Goal: Task Accomplishment & Management: Manage account settings

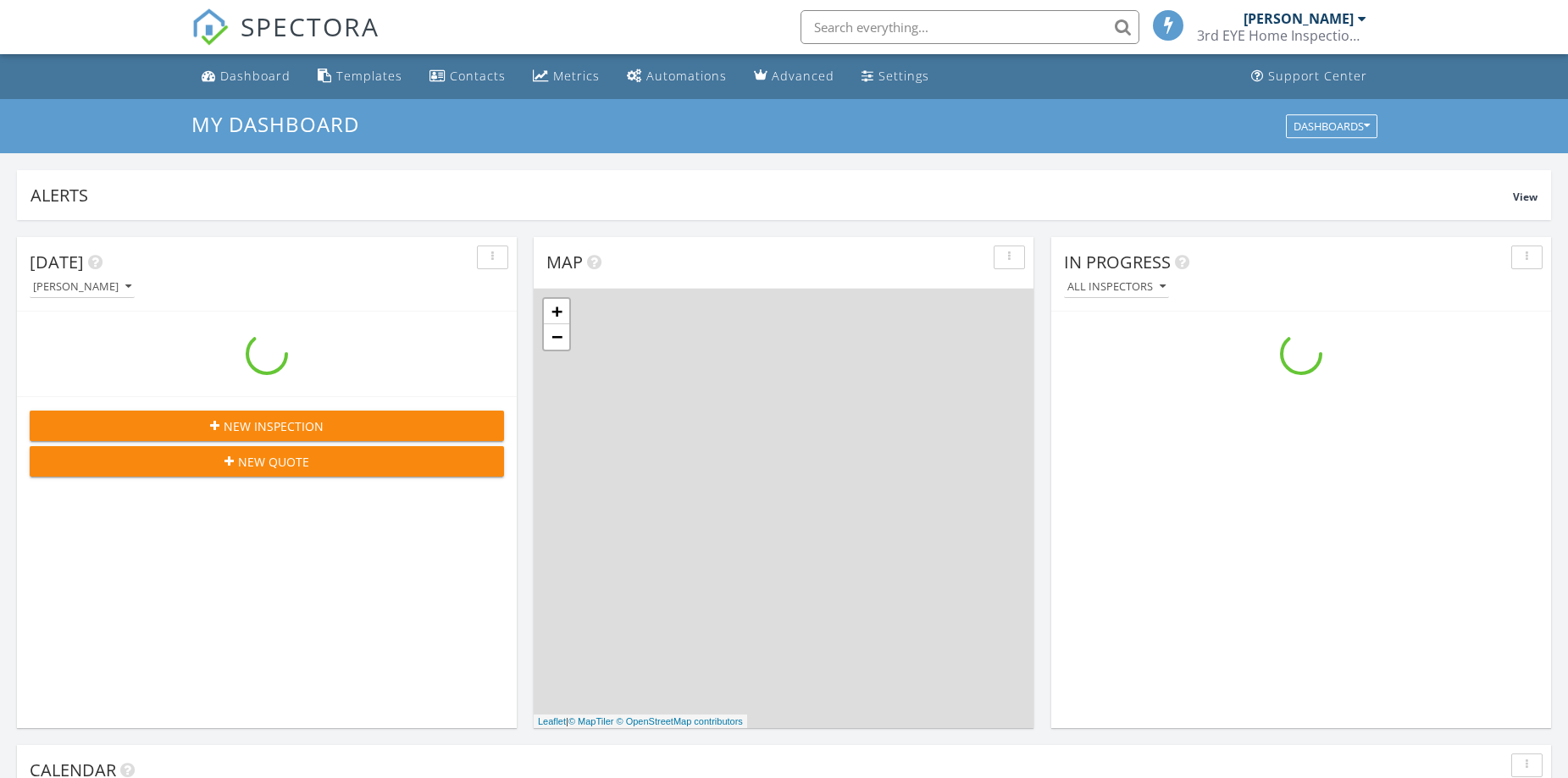
scroll to position [1568, 1594]
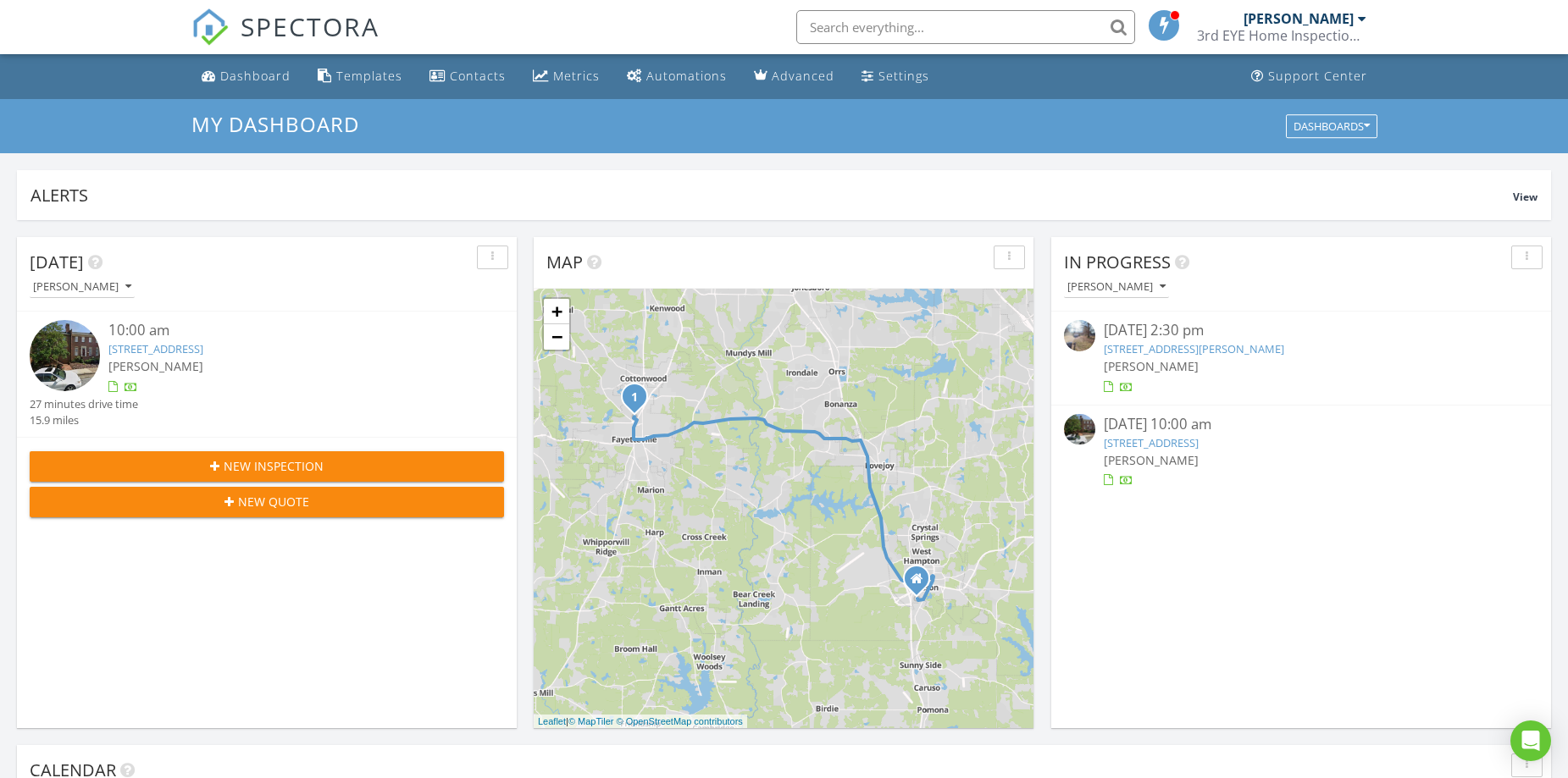
click at [240, 370] on div "[PERSON_NAME]" at bounding box center [286, 366] width 356 height 18
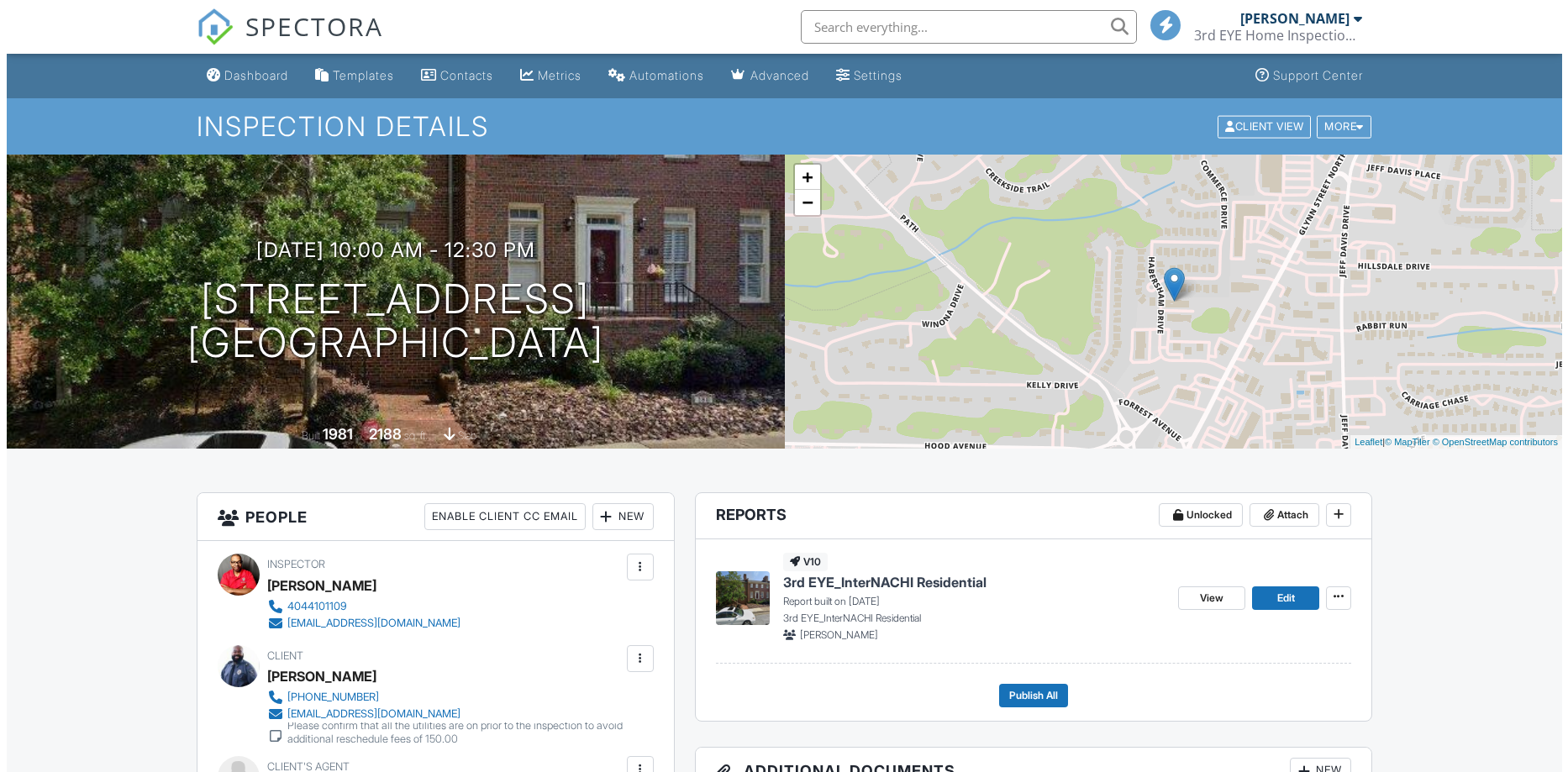
scroll to position [168, 0]
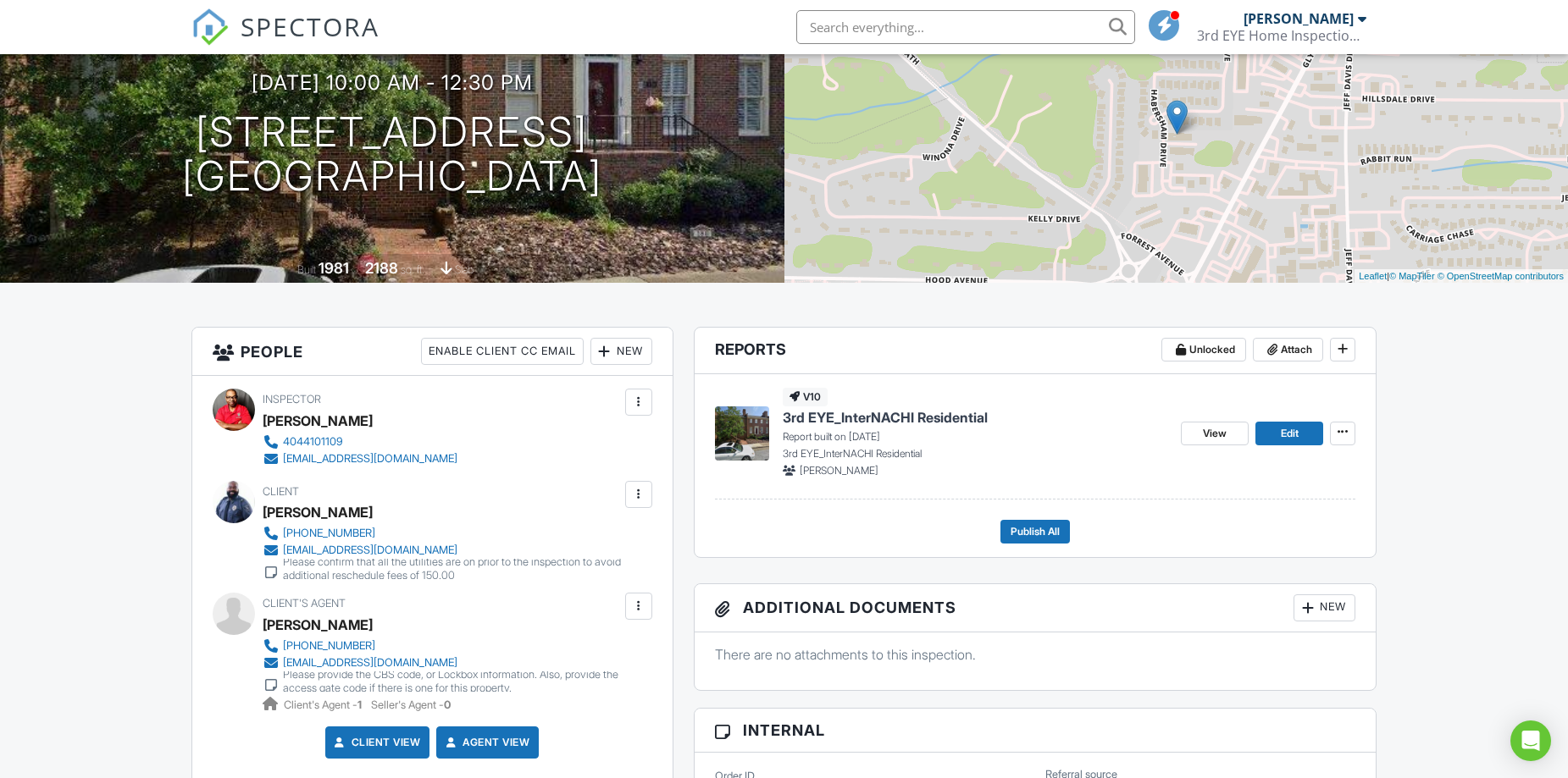
click at [1333, 595] on div "New" at bounding box center [1324, 608] width 62 height 27
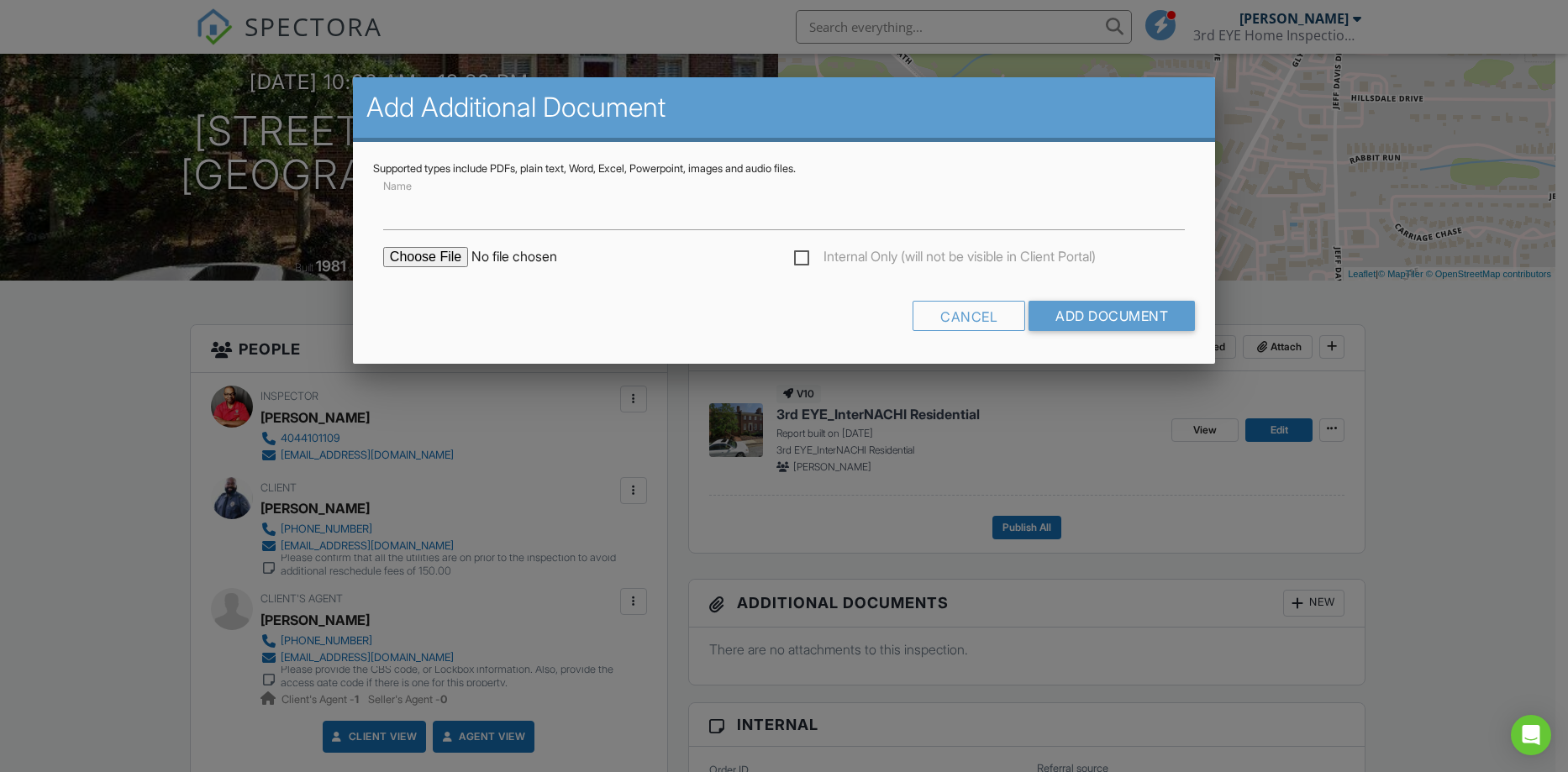
click at [447, 259] on input "file" at bounding box center [525, 256] width 286 height 20
type input "C:\fakepath\3rdEYE-the-safe-home-book.pdf"
click at [566, 223] on input "Name" at bounding box center [784, 210] width 801 height 42
type input "Safe Home eBook"
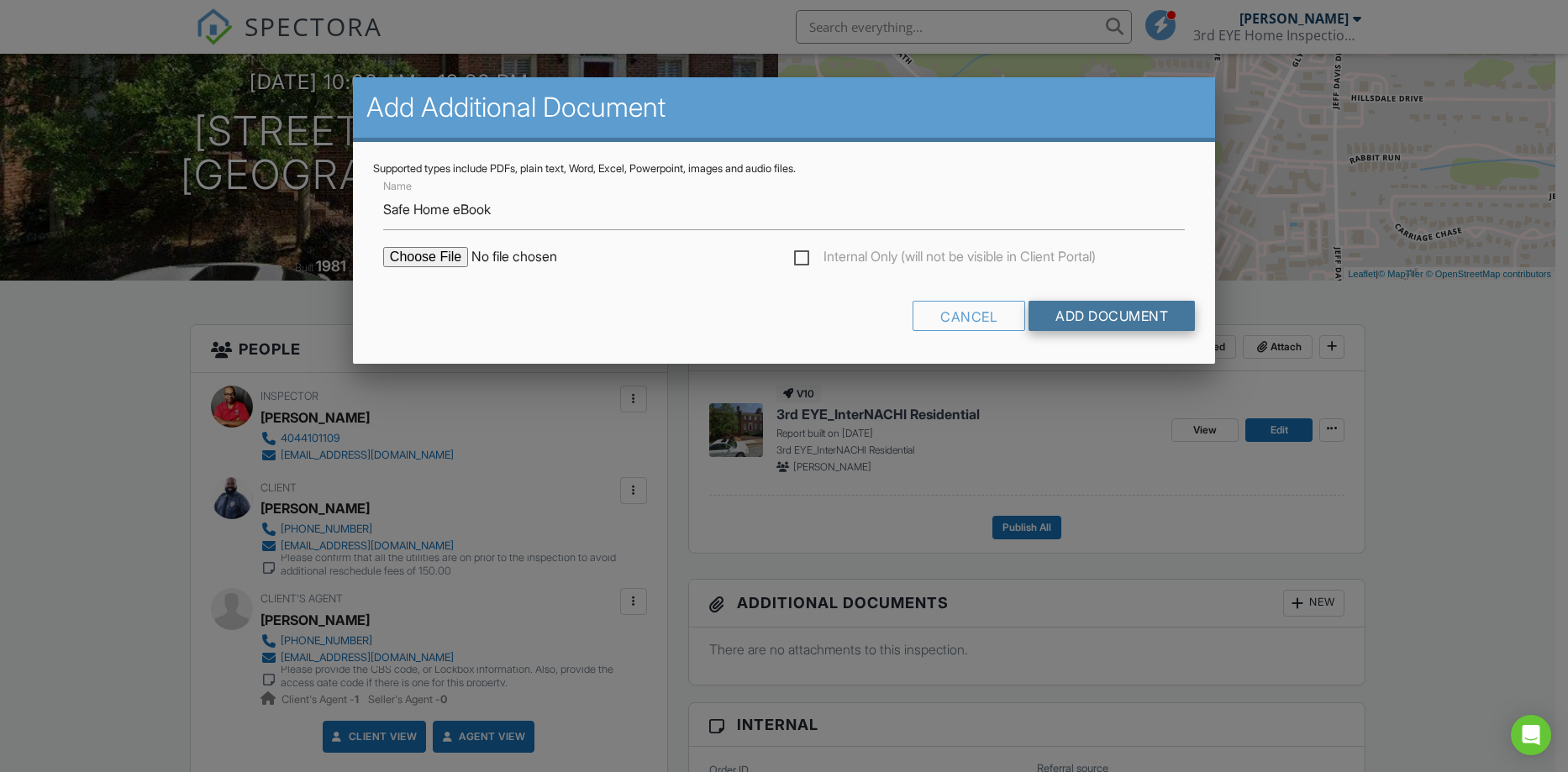
click at [1084, 303] on input "Add Document" at bounding box center [1112, 316] width 166 height 30
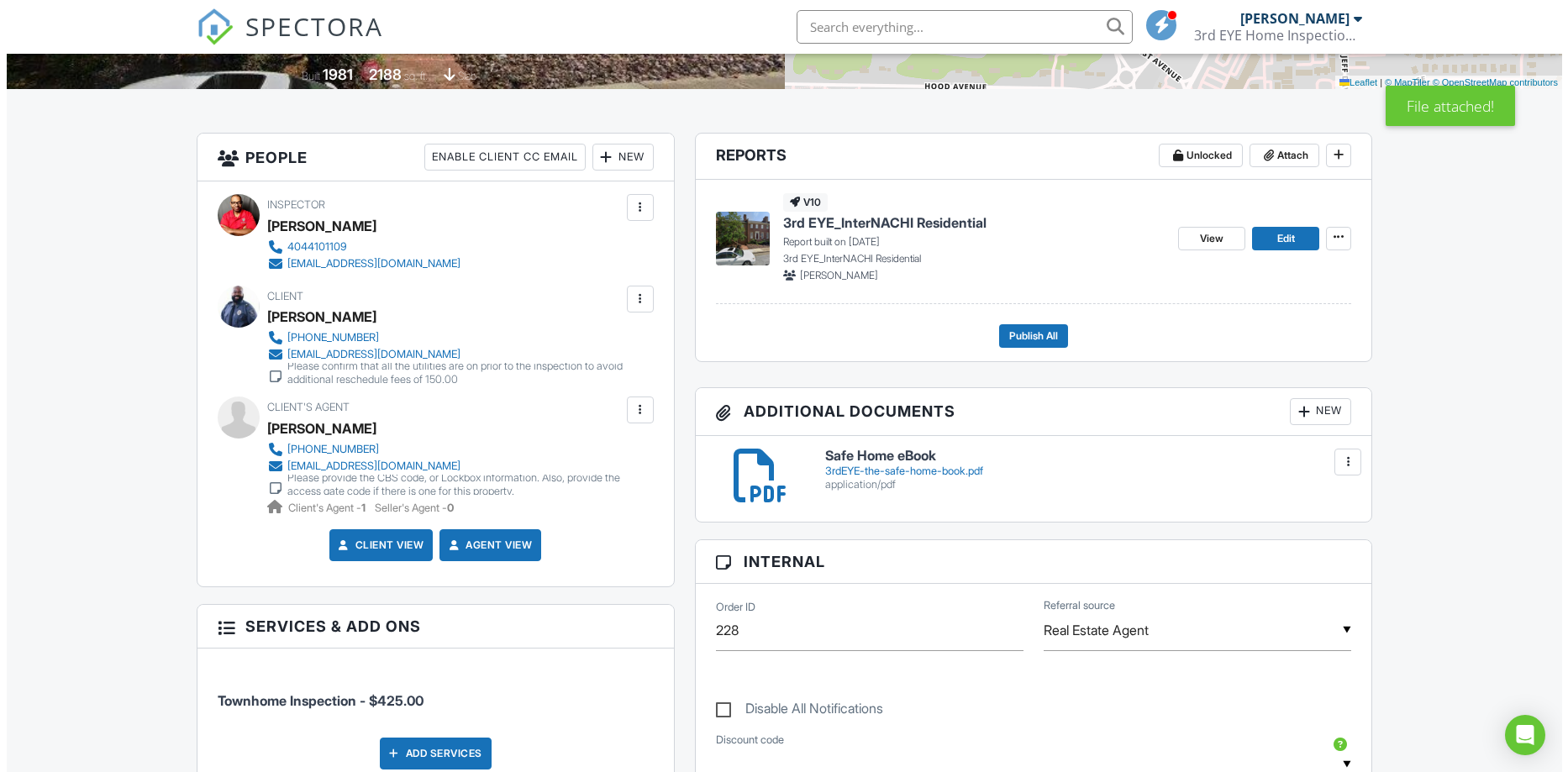
scroll to position [239, 0]
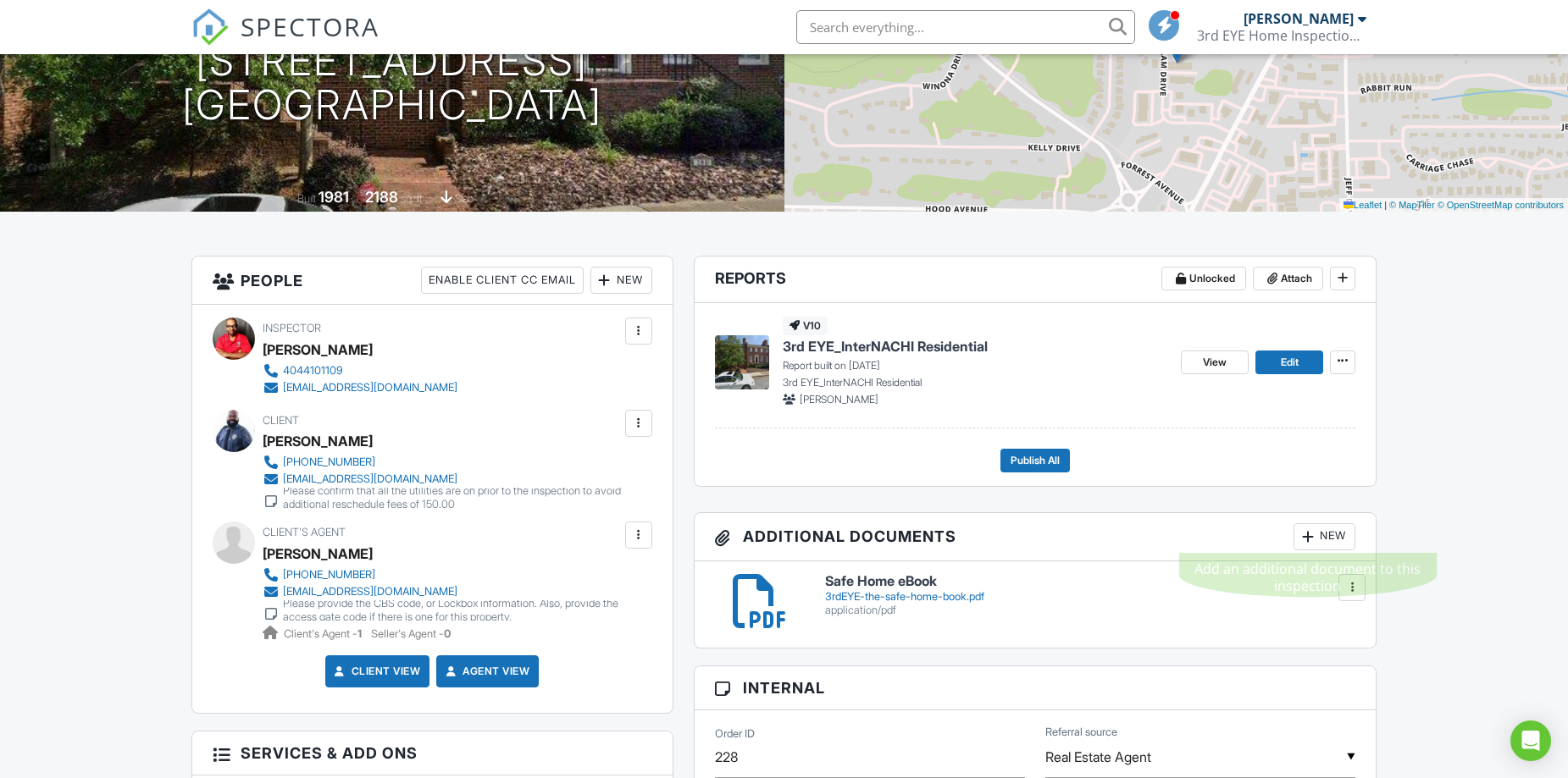
click at [1316, 542] on div at bounding box center [1307, 536] width 17 height 17
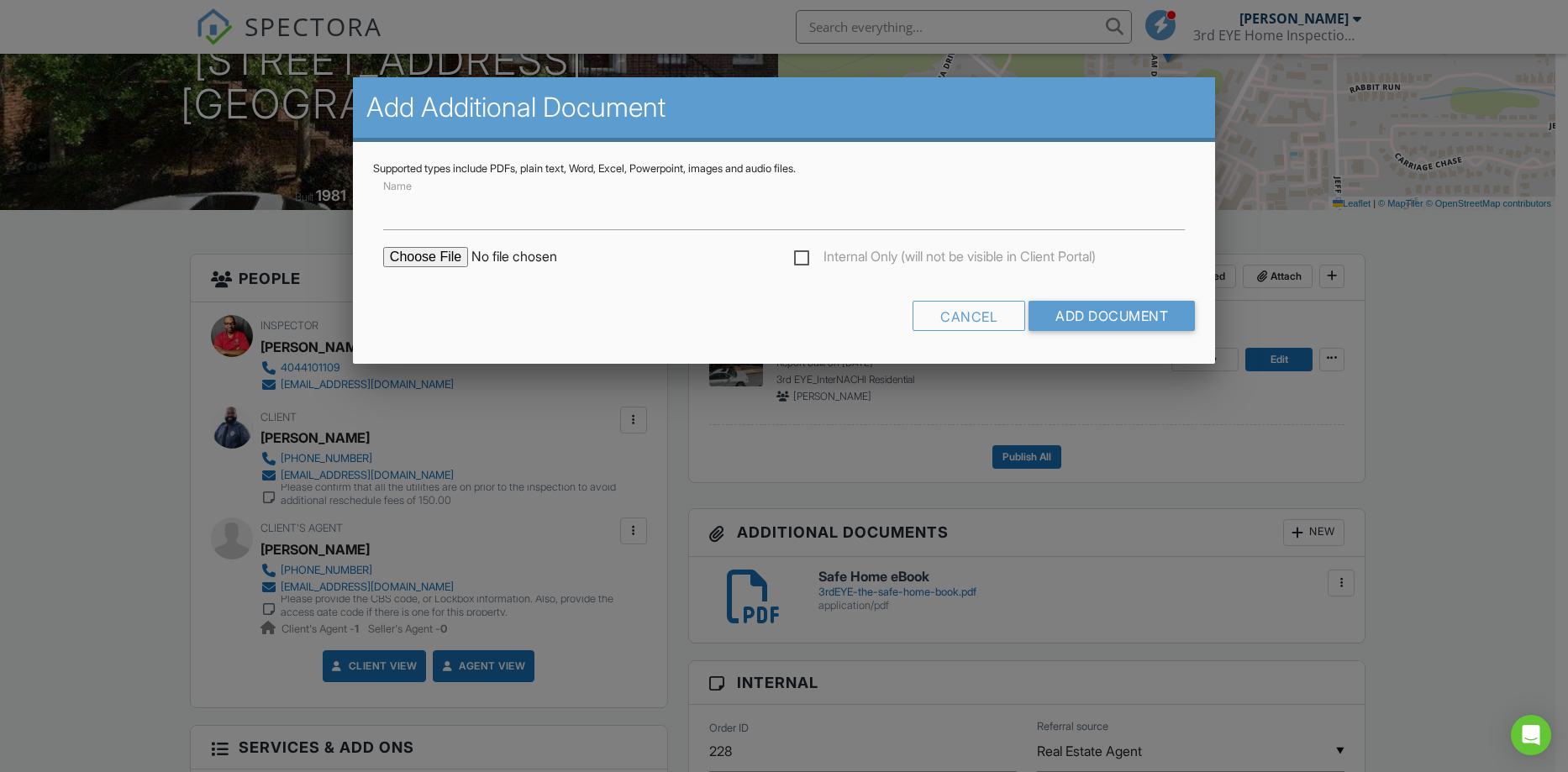
click at [421, 262] on input "file" at bounding box center [525, 256] width 286 height 20
type input "C:\fakepath\3rd EYE Residential Construction Estimates-1.pdf"
click at [413, 221] on input "Name" at bounding box center [784, 210] width 801 height 42
click at [432, 215] on input "Cost Estmate Guide" at bounding box center [784, 210] width 801 height 42
type input "Cost Estimate Guide"
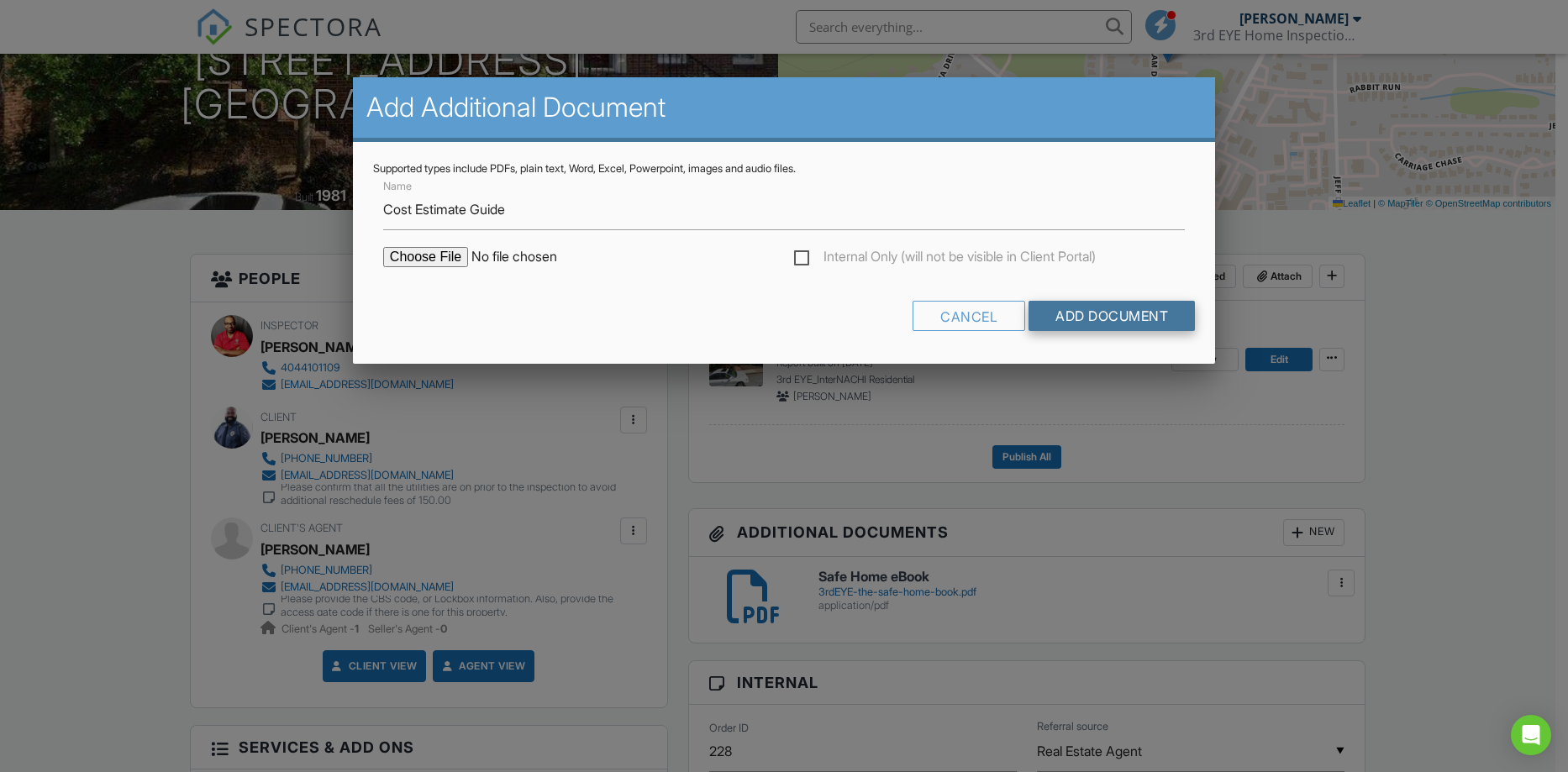
click at [1065, 307] on input "Add Document" at bounding box center [1112, 316] width 166 height 30
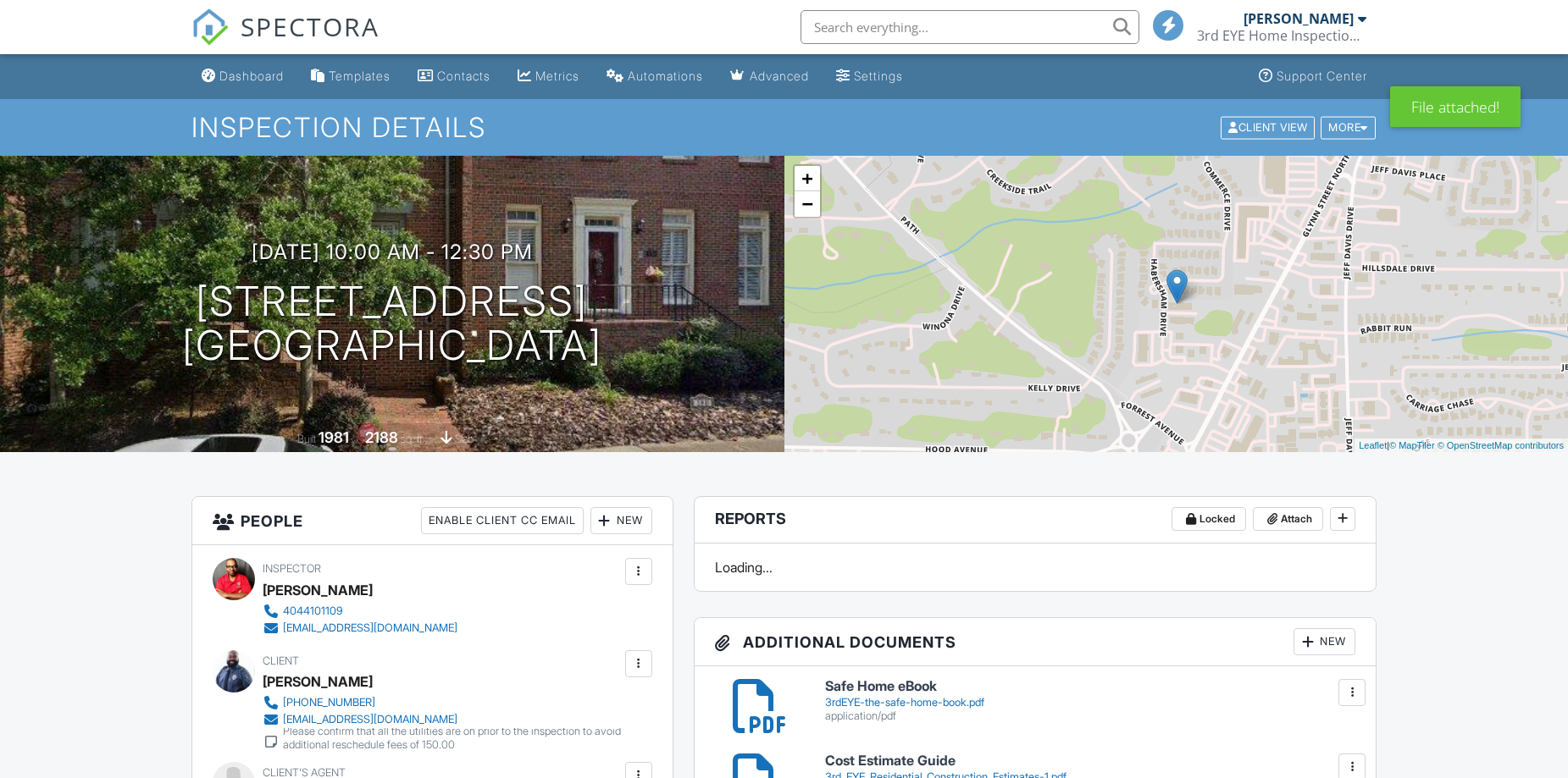
click at [1314, 634] on div at bounding box center [1307, 642] width 17 height 17
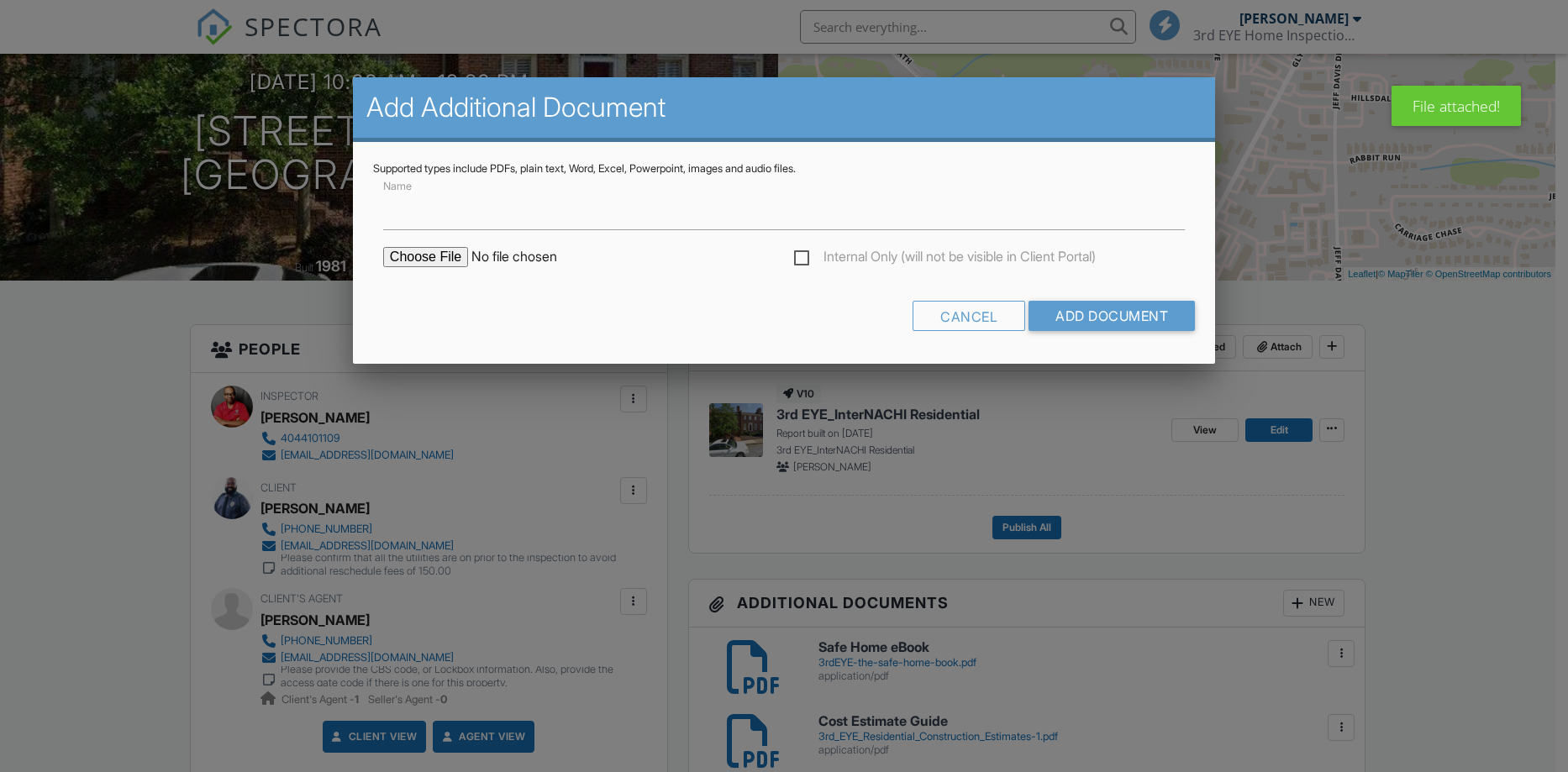
click at [455, 259] on input "file" at bounding box center [525, 256] width 286 height 20
type input "C:\fakepath\Homebuyer-Tips-Home-Inspections-and-Radon.pdf"
click at [562, 212] on input "Name" at bounding box center [784, 210] width 801 height 42
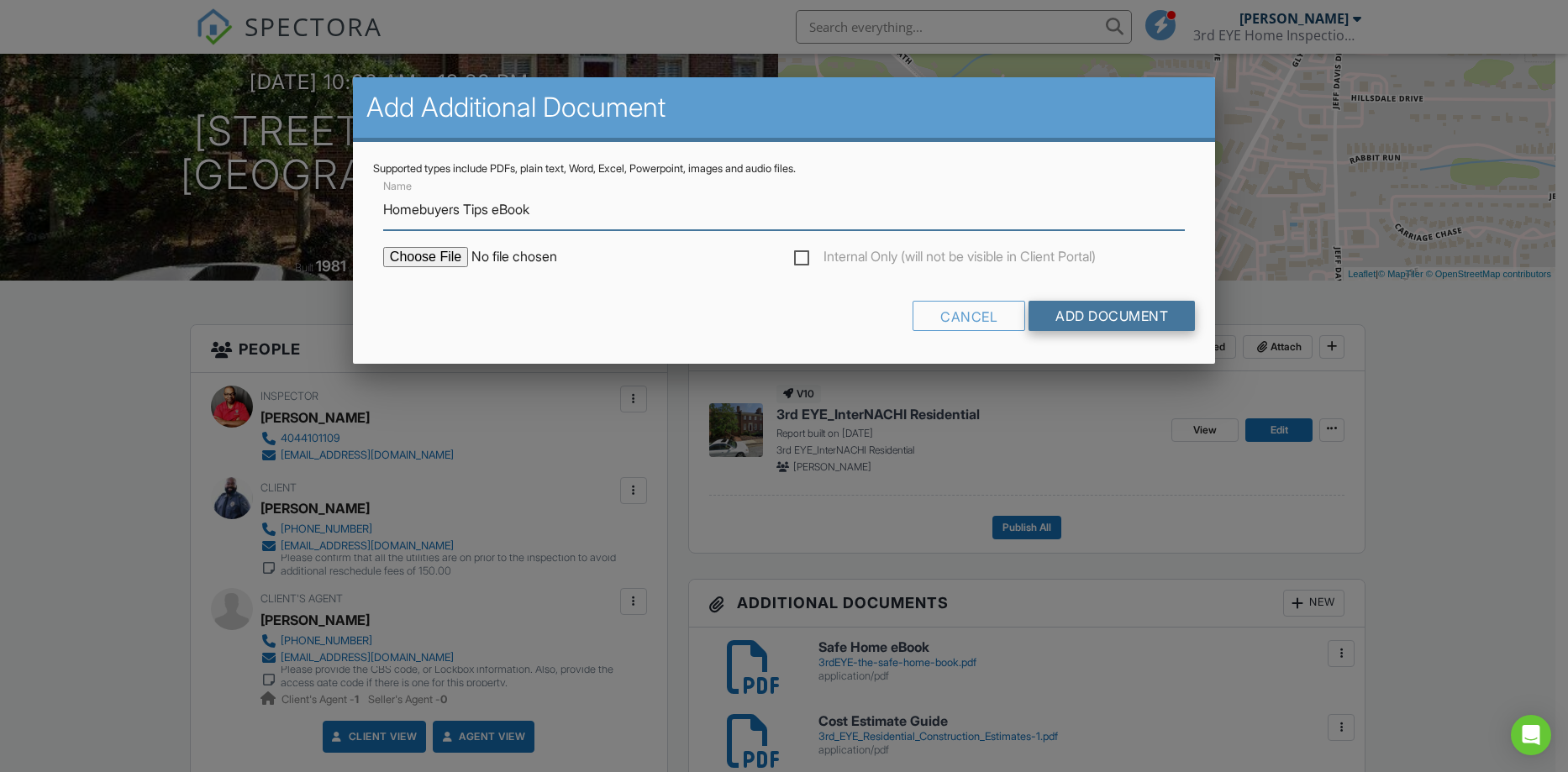
type input "Homebuyers Tips eBook"
click at [1073, 305] on input "Add Document" at bounding box center [1112, 316] width 166 height 30
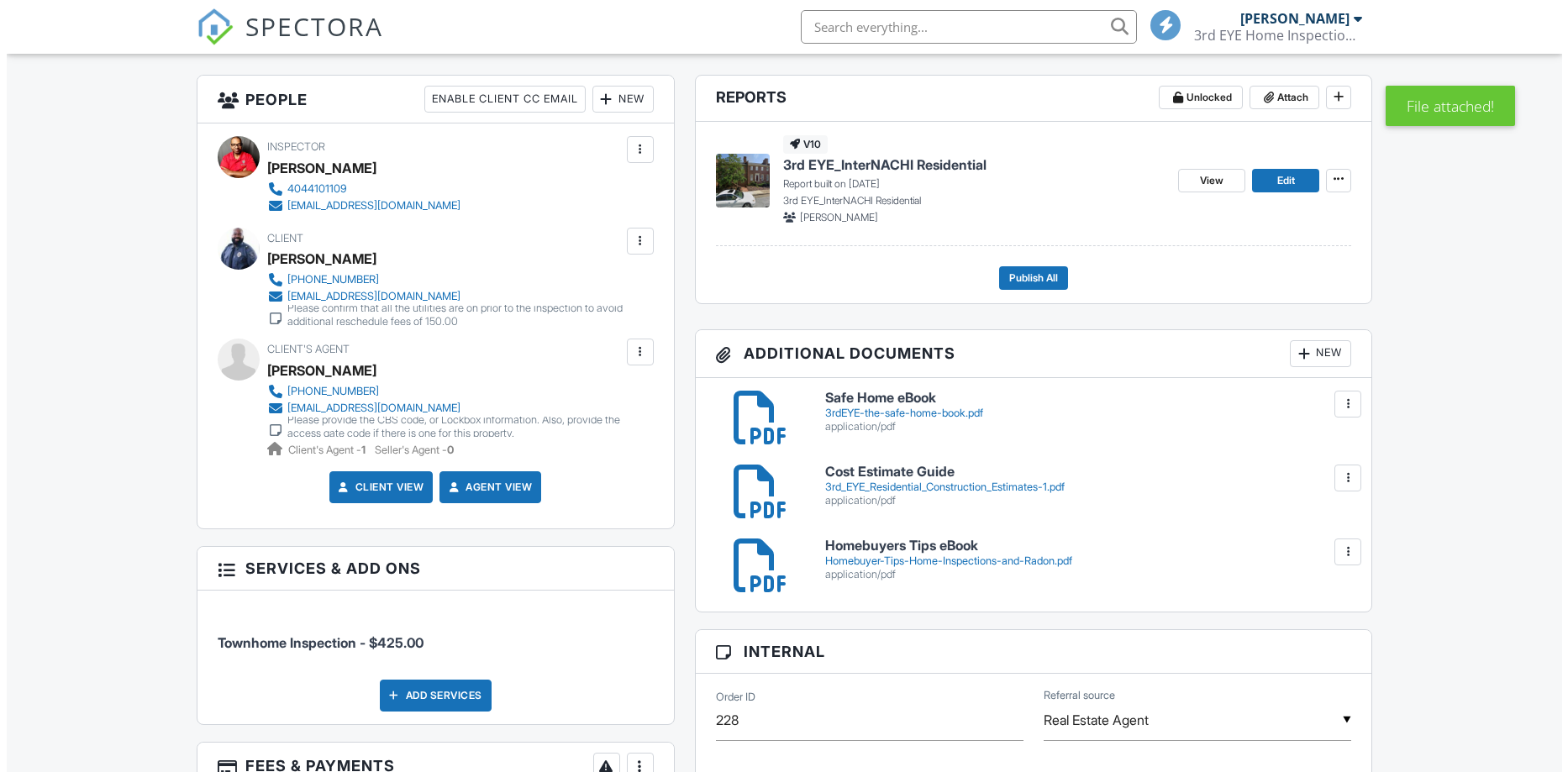
scroll to position [504, 0]
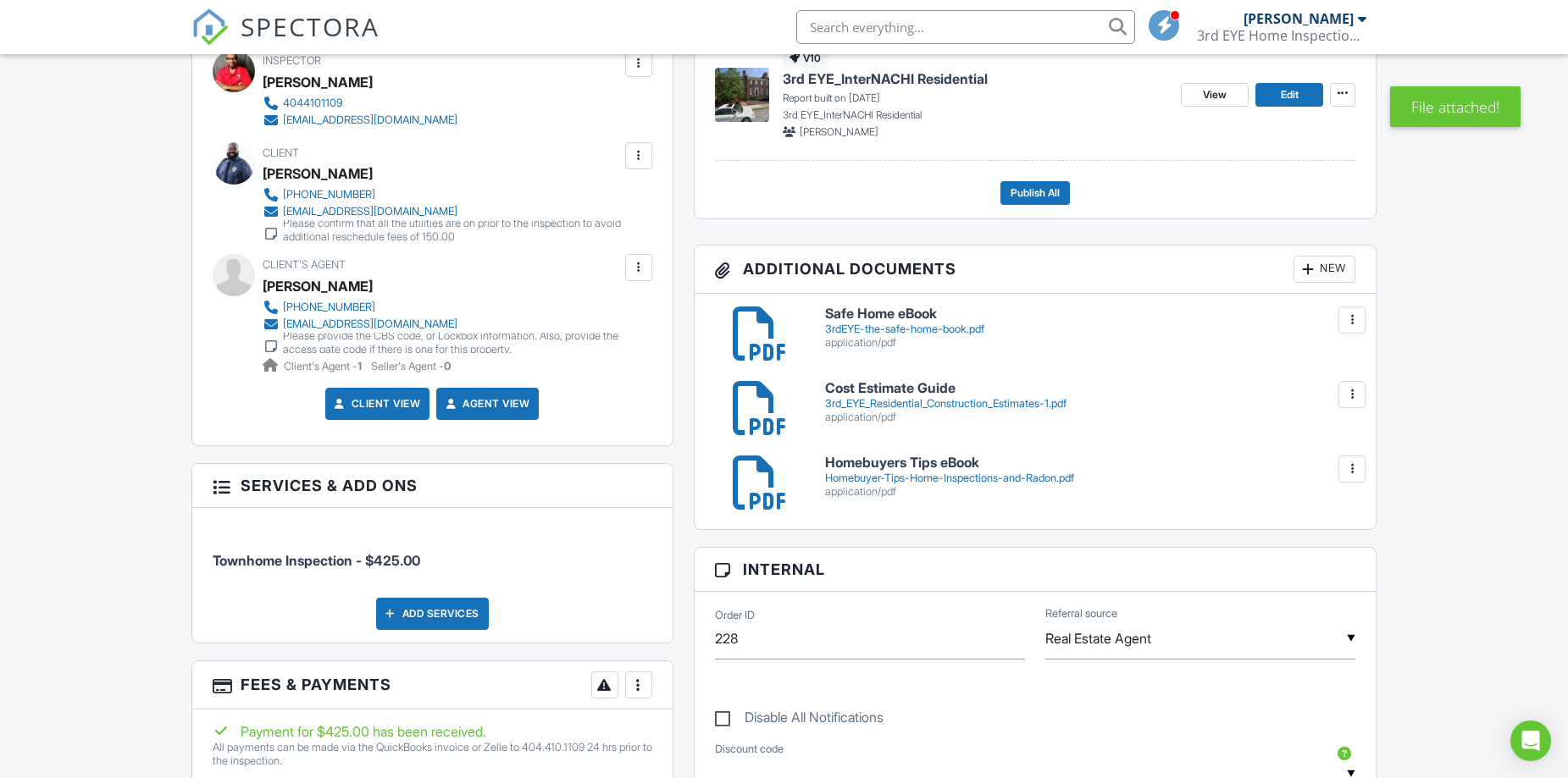
click at [1303, 271] on div at bounding box center [1307, 269] width 17 height 17
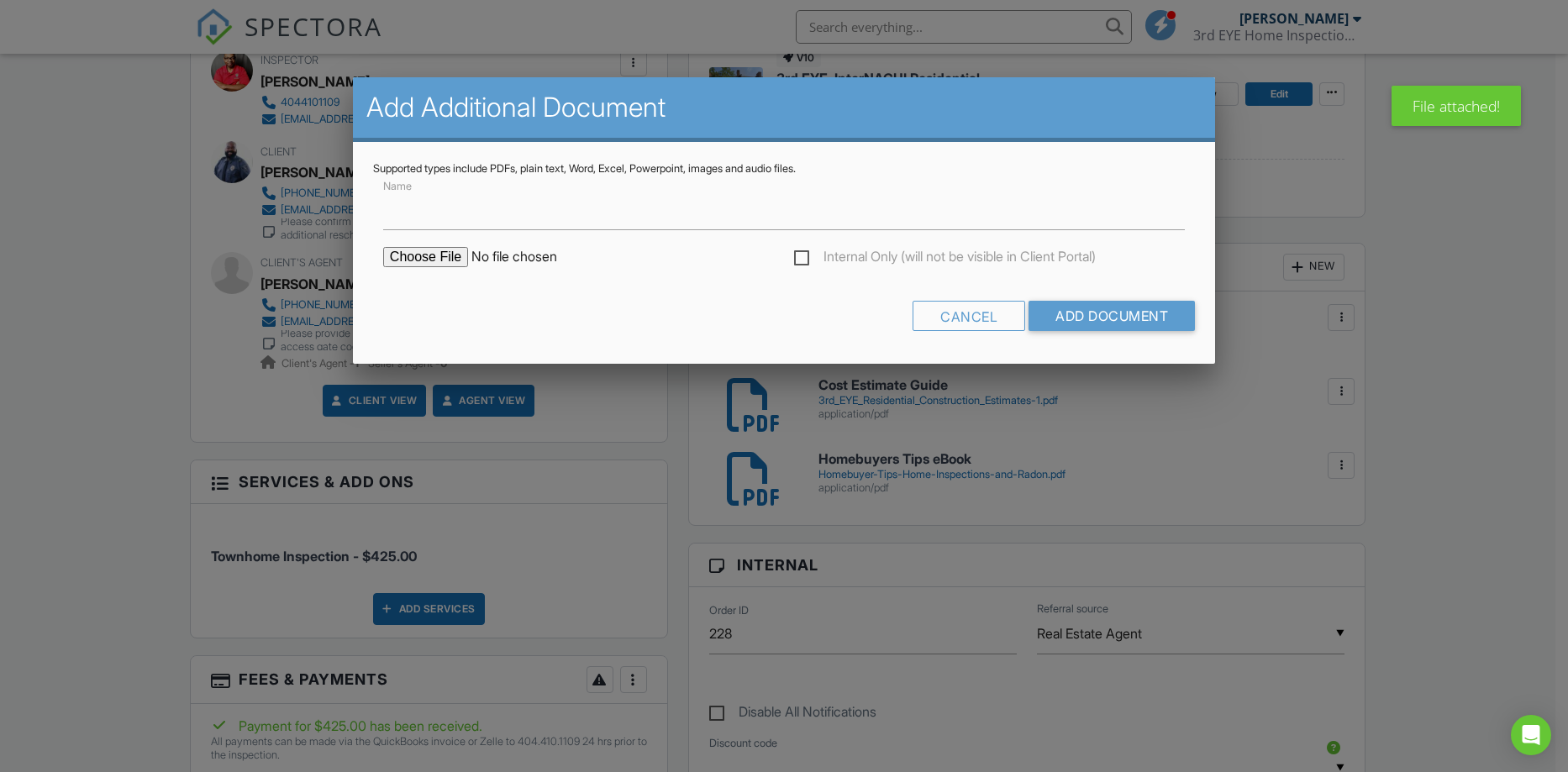
click at [455, 262] on input "file" at bounding box center [525, 256] width 286 height 20
type input "C:\fakepath\IO-LifeExpectancyChart.pdf"
click at [461, 212] on input "Name" at bounding box center [784, 210] width 801 height 42
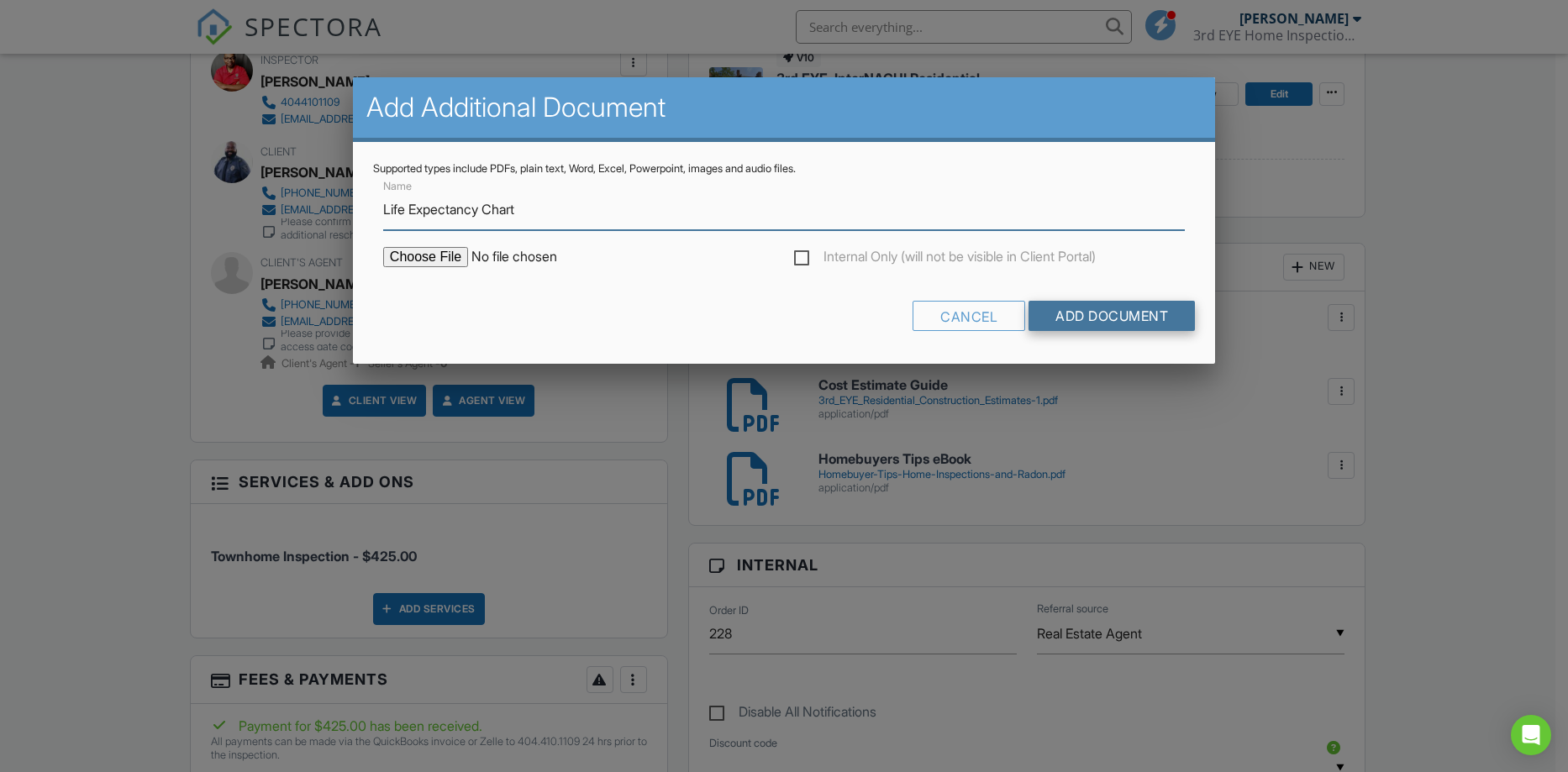
type input "Life Expectancy Chart"
click at [1119, 310] on input "Add Document" at bounding box center [1112, 316] width 166 height 30
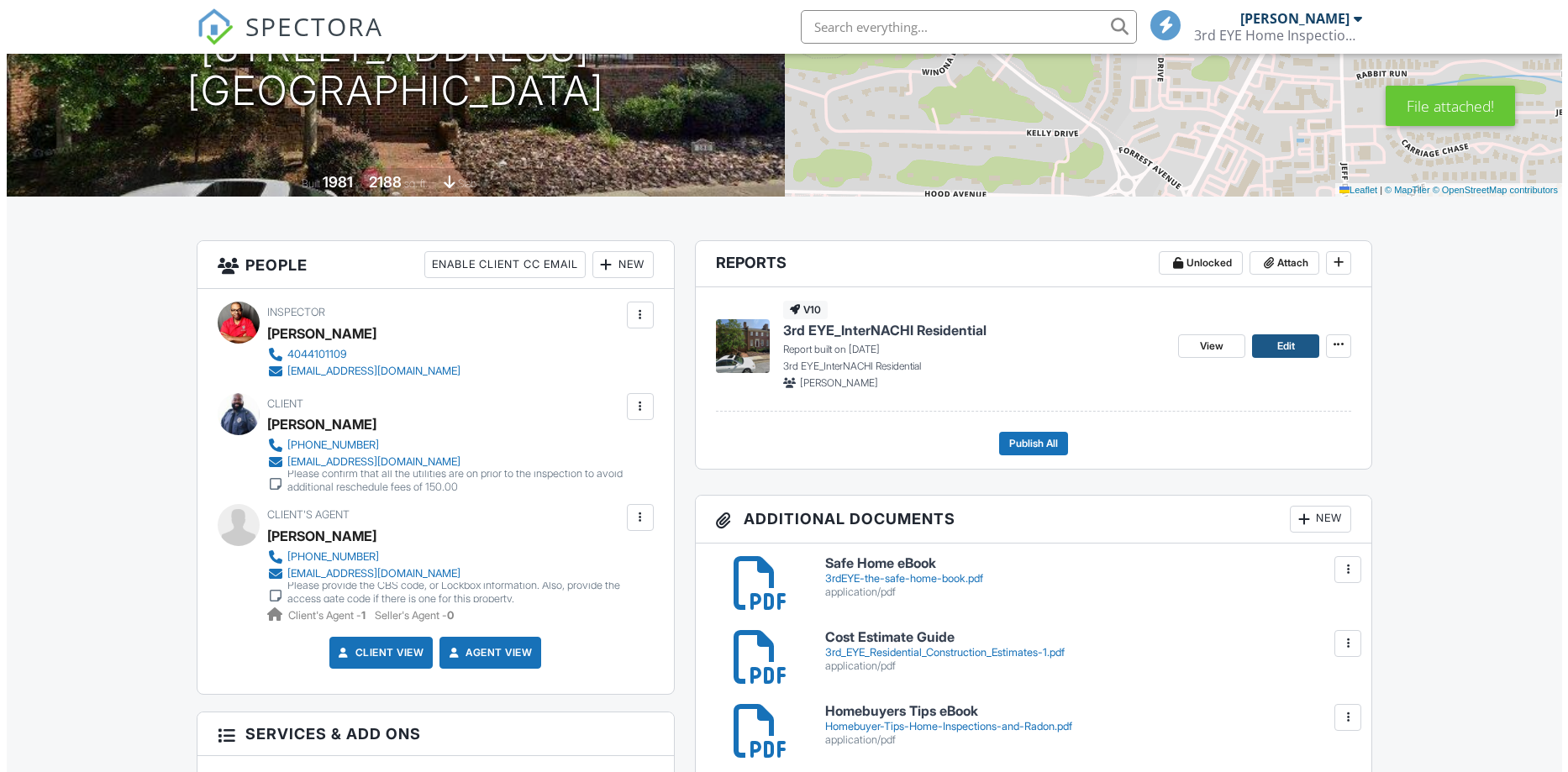
scroll to position [336, 0]
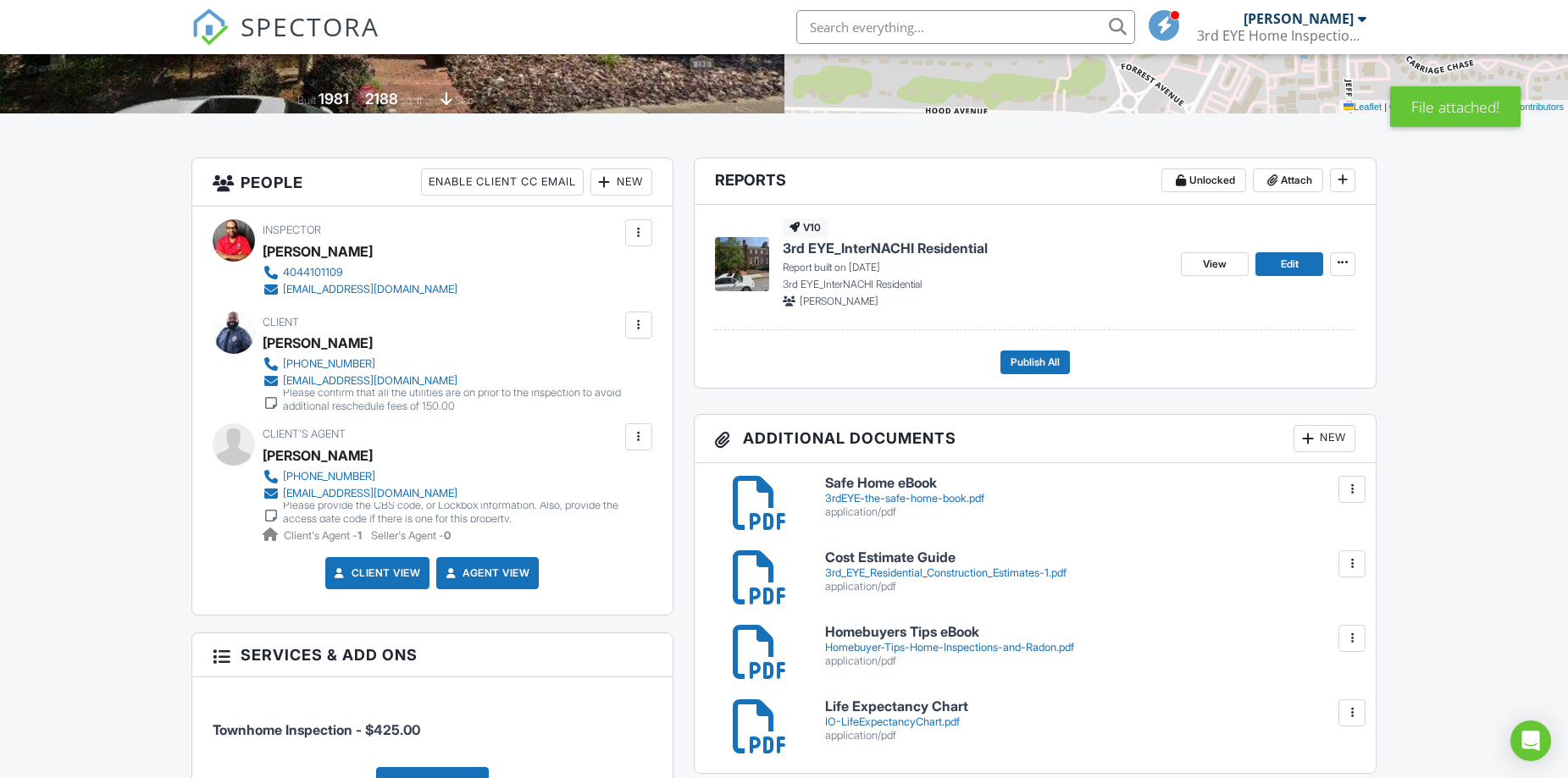
click at [1311, 429] on div "New" at bounding box center [1324, 438] width 62 height 27
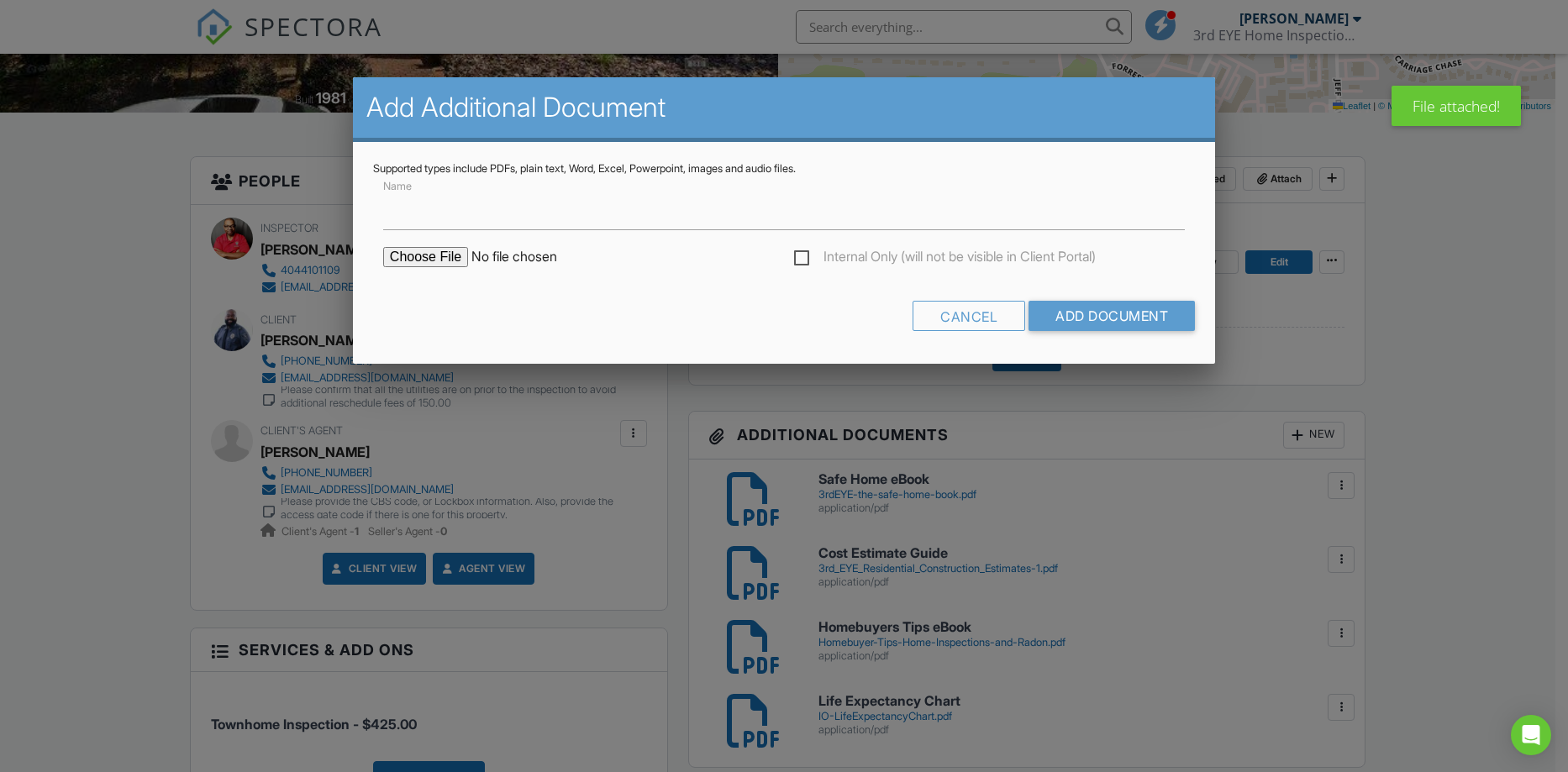
click at [463, 253] on input "file" at bounding box center [525, 256] width 286 height 20
type input "C:\fakepath\Manual3.5 - 3rdEye.pdf"
click at [507, 217] on input "Name" at bounding box center [784, 210] width 801 height 42
click at [539, 210] on input "3rd EYE Home Maintained" at bounding box center [784, 210] width 801 height 42
click at [515, 211] on input "3rd EYE Home Maintaince" at bounding box center [784, 210] width 801 height 42
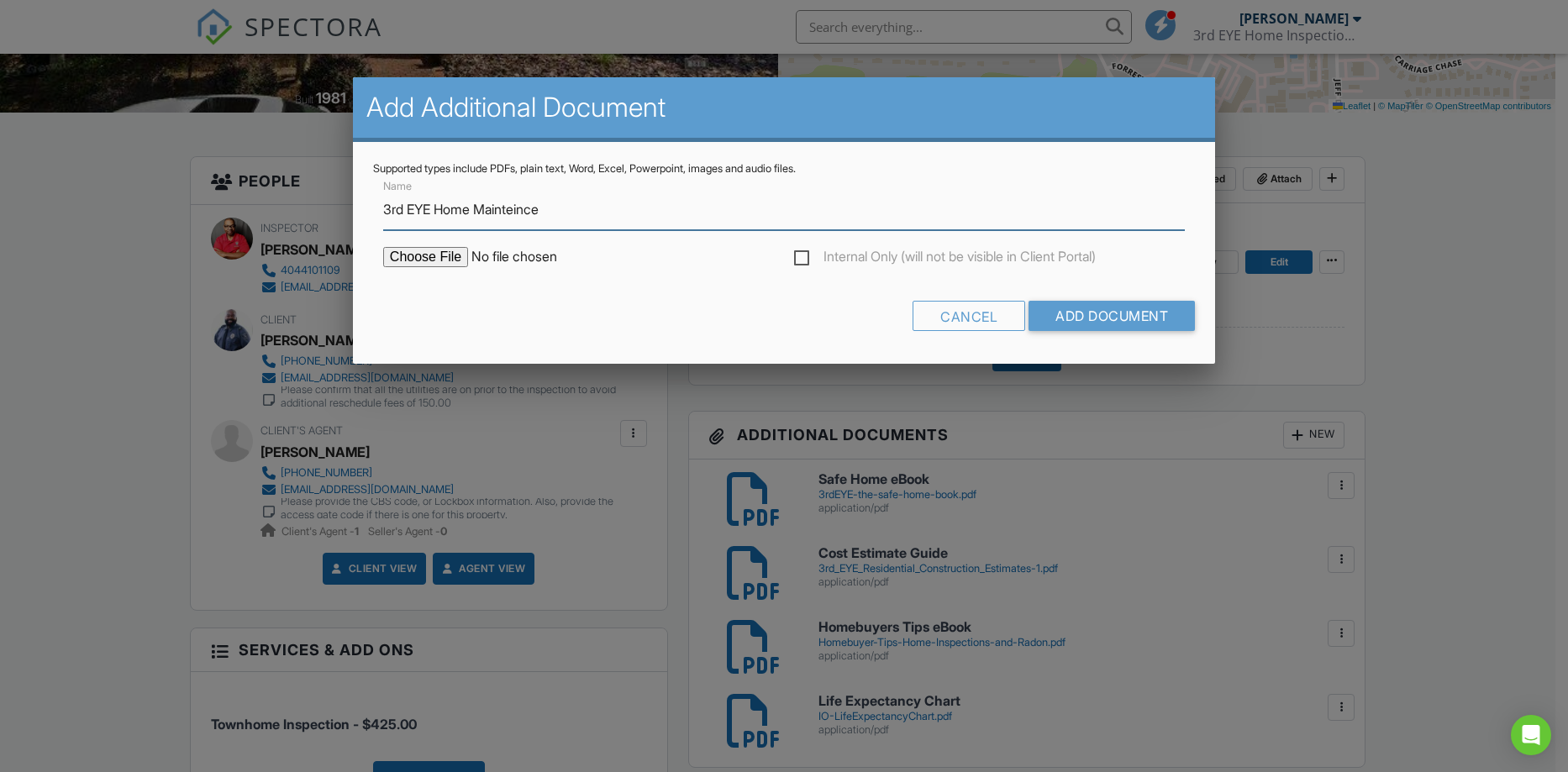
drag, startPoint x: 519, startPoint y: 210, endPoint x: 646, endPoint y: 210, distance: 127.0
click at [646, 210] on input "3rd EYE Home Mainteince" at bounding box center [784, 210] width 801 height 42
click at [508, 214] on input "3rd EYE Home Mainteince" at bounding box center [784, 210] width 801 height 42
click at [588, 214] on input "3rd EYE Home Maintaneince" at bounding box center [784, 210] width 801 height 42
type input "3rd EYE Home Maintenance Manual eBook"
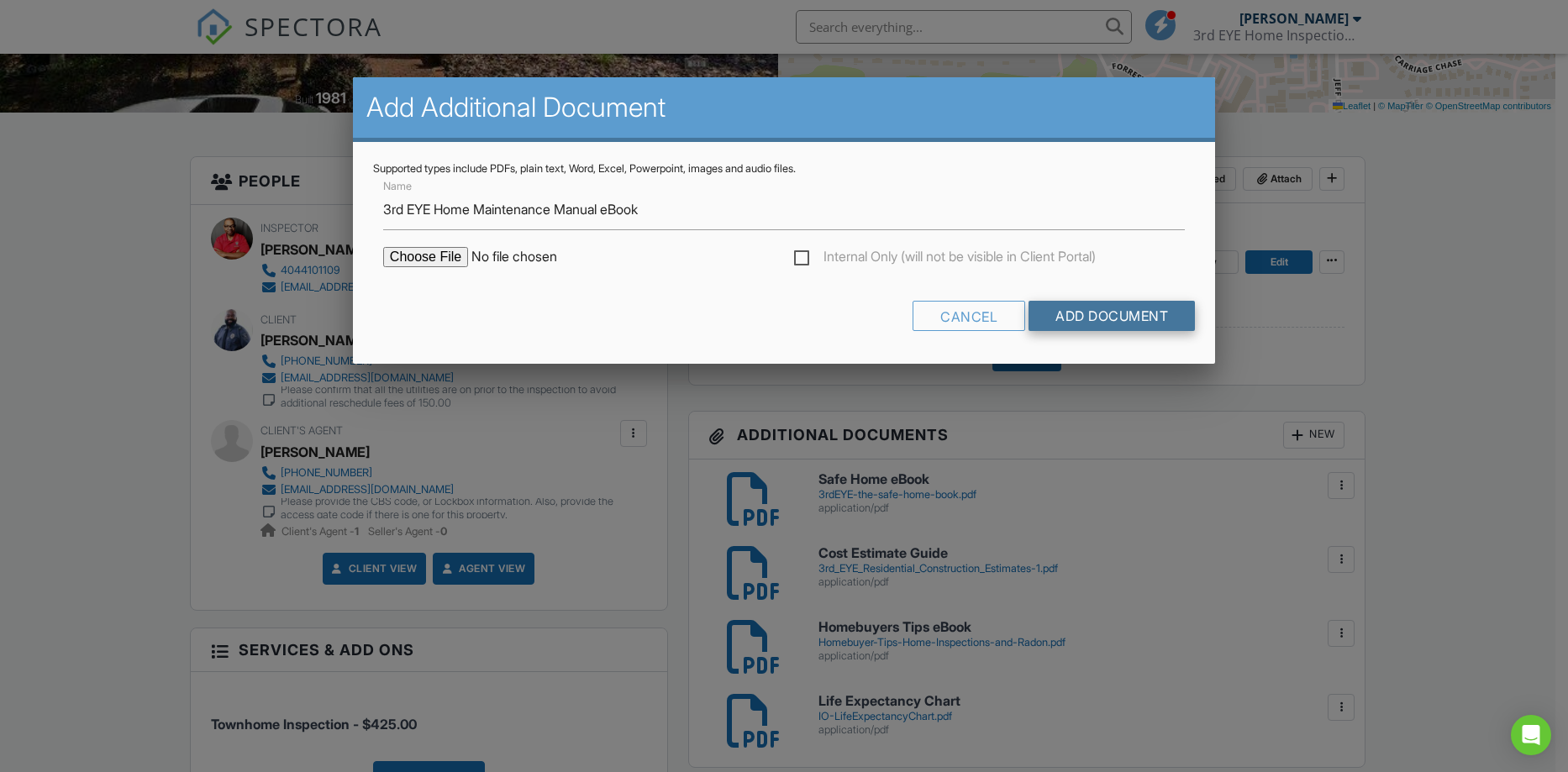
click at [1098, 320] on input "Add Document" at bounding box center [1112, 316] width 166 height 30
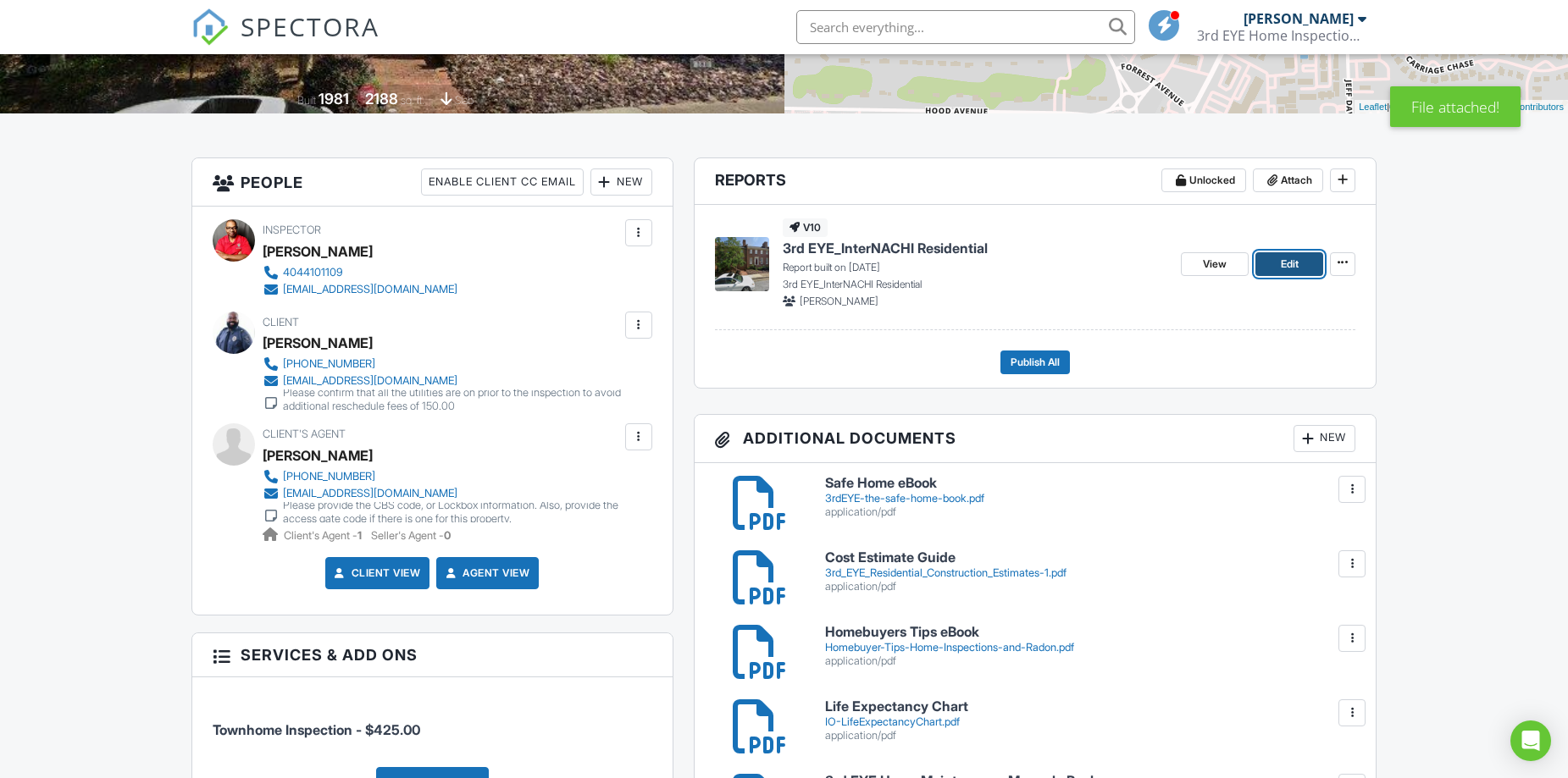
click at [1277, 265] on link "Edit" at bounding box center [1289, 264] width 68 height 24
